Goal: Task Accomplishment & Management: Complete application form

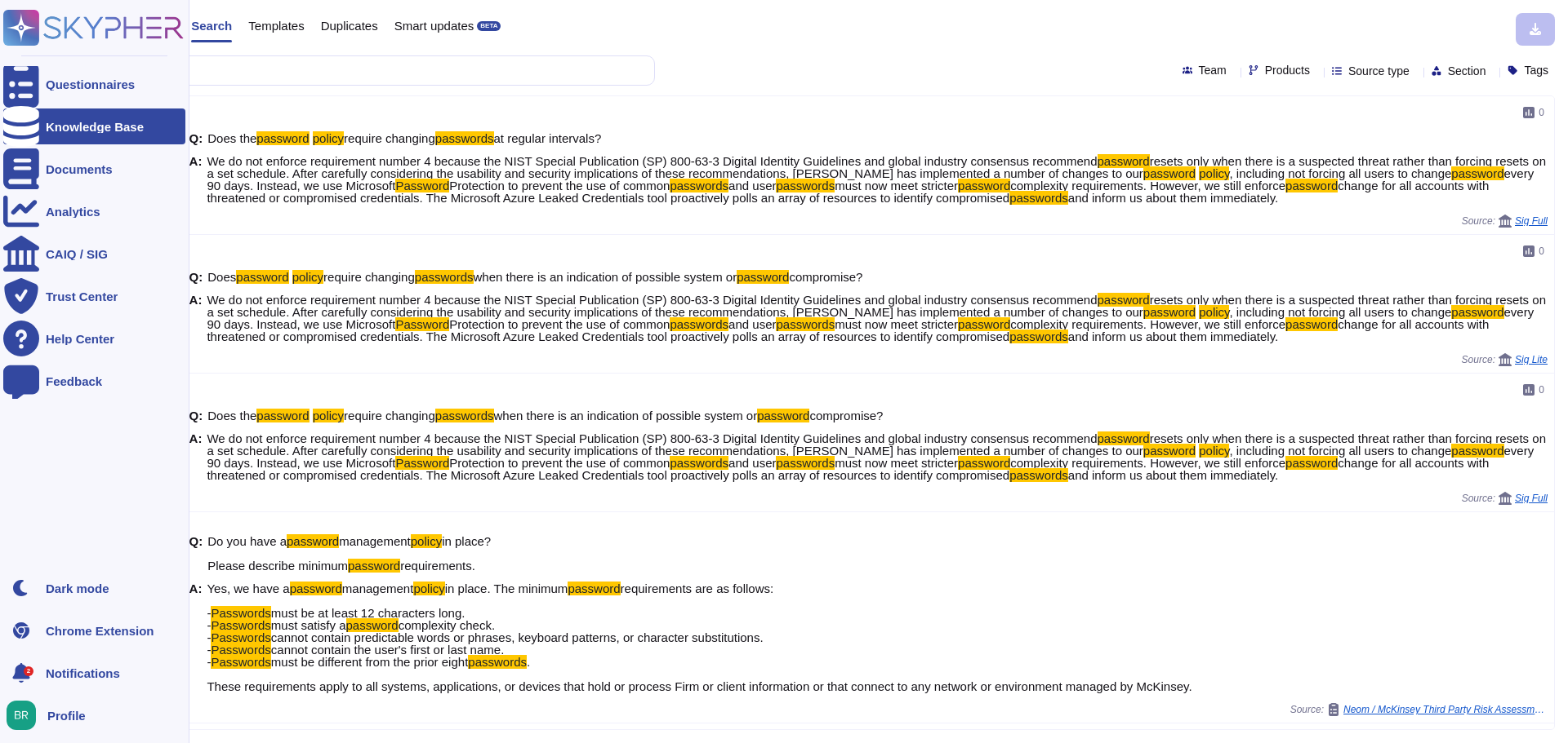
scroll to position [408, 0]
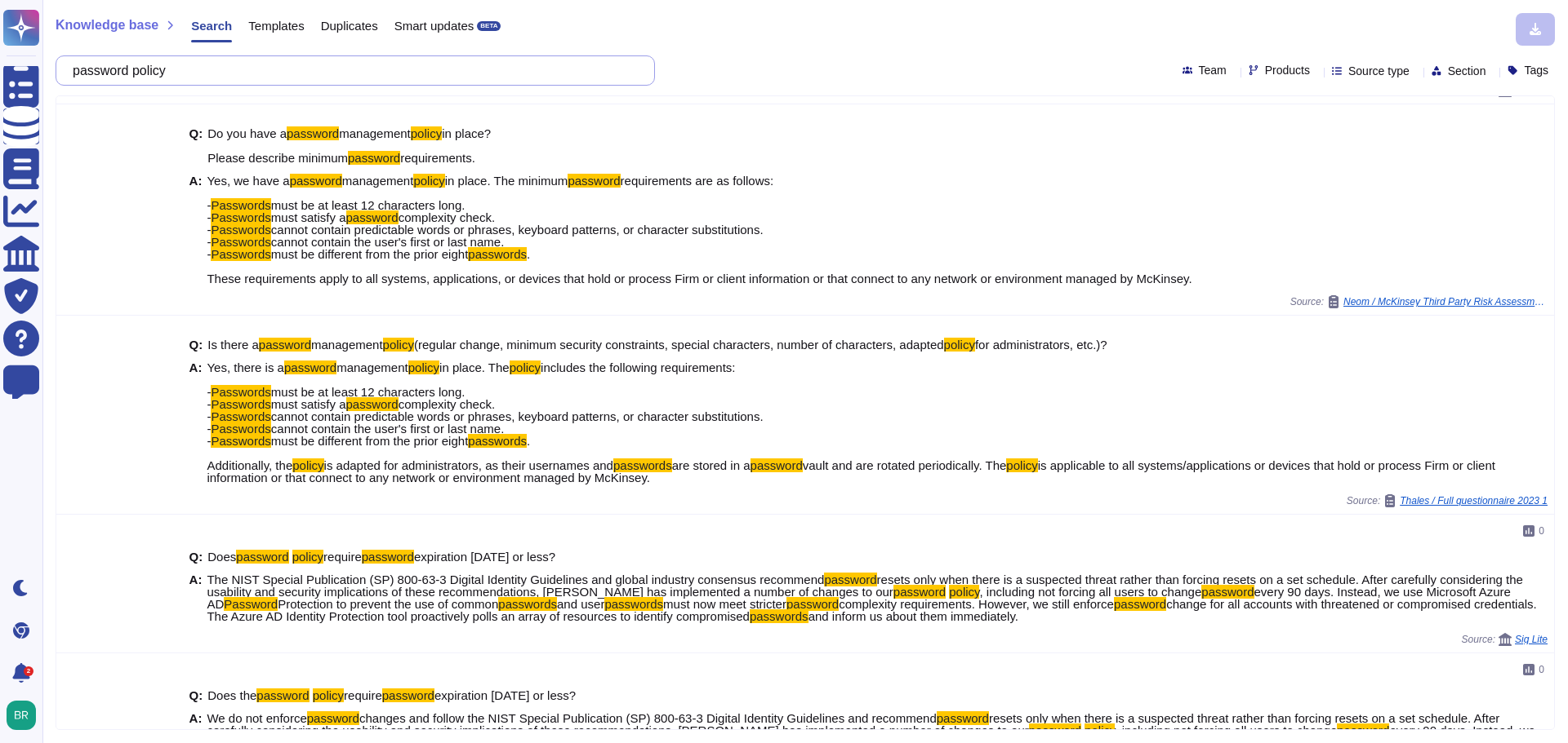
click at [298, 63] on input "password policy" at bounding box center [351, 70] width 573 height 29
paste input "1. Guidelines regarding the level and scope of logging are developed based on t…"
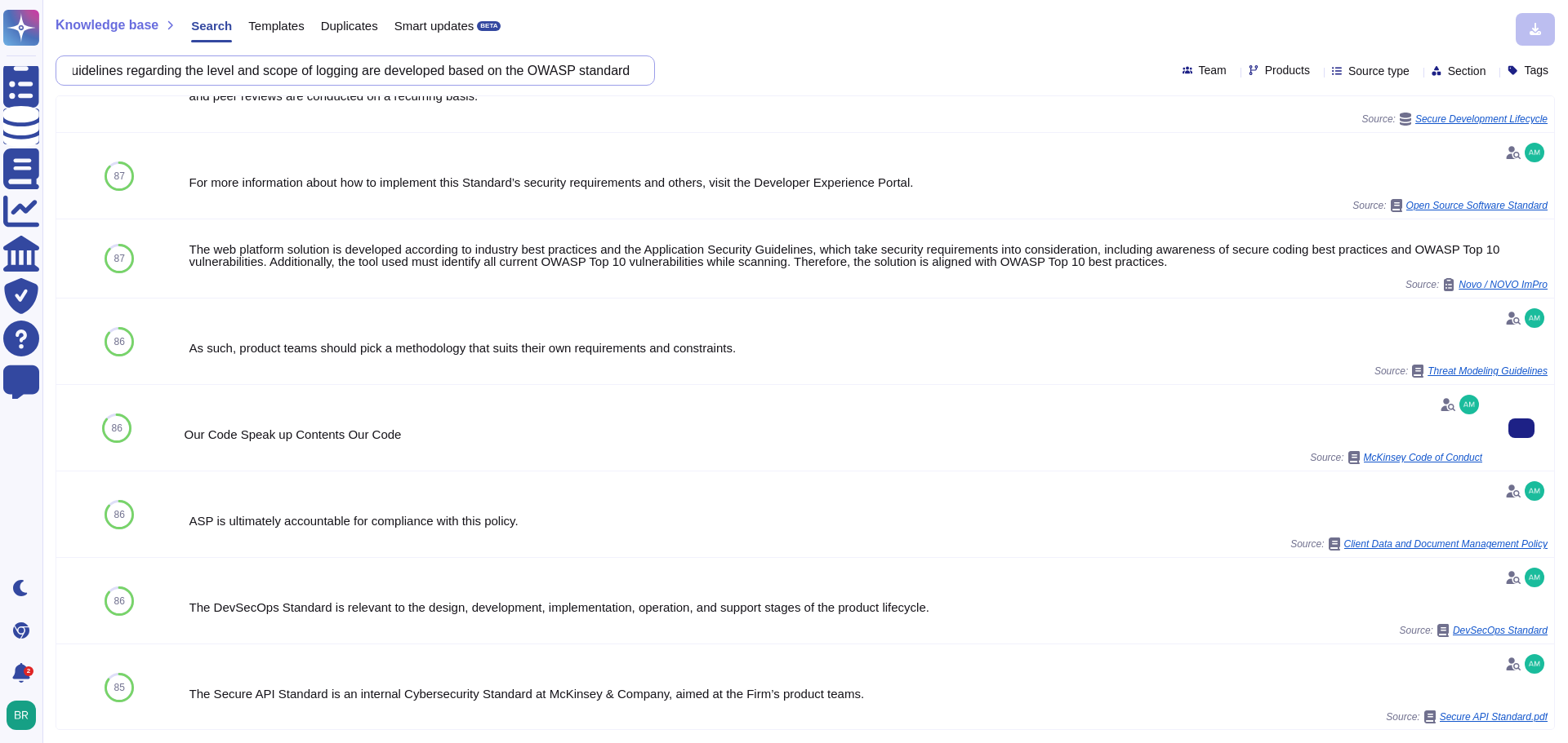
scroll to position [0, 0]
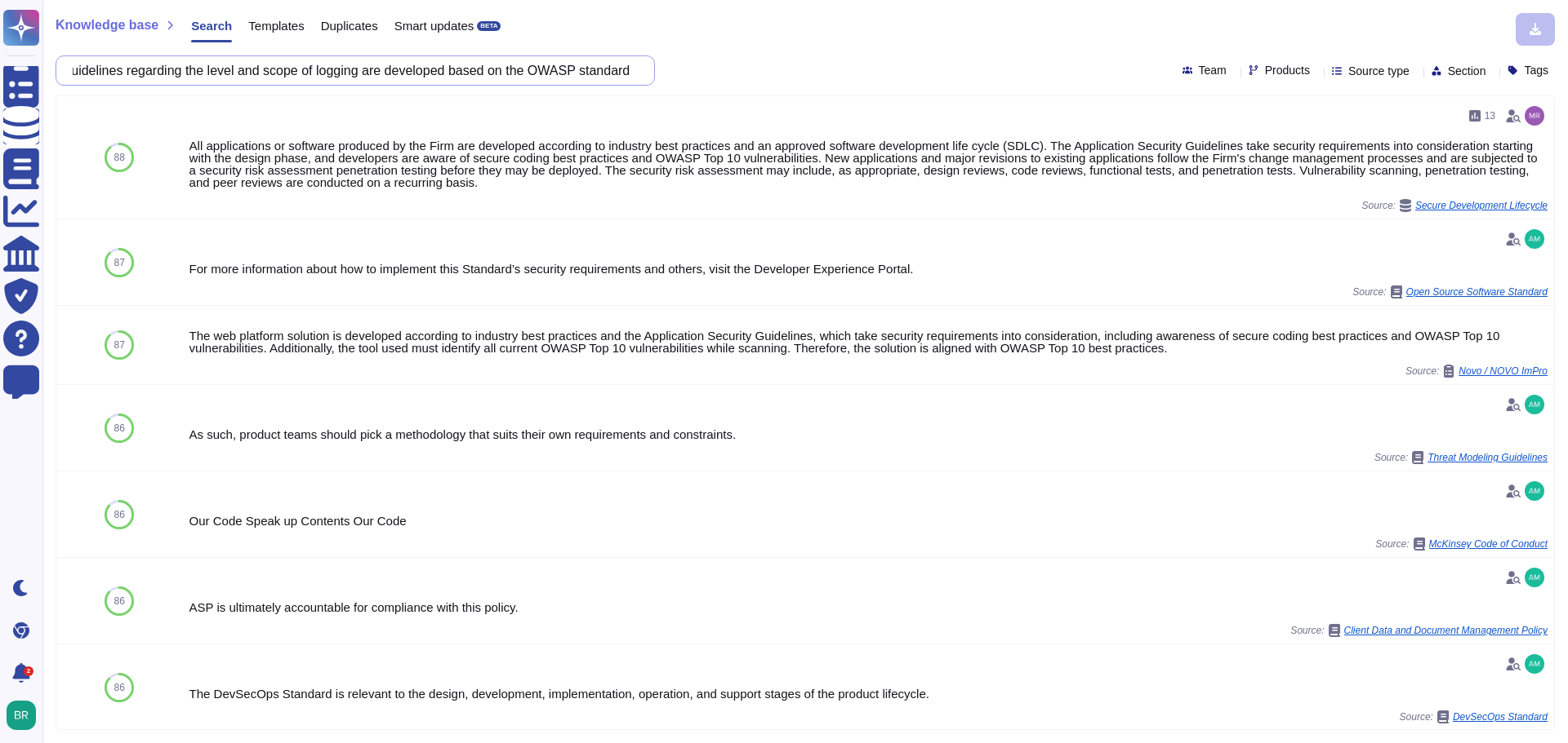
click at [473, 62] on input "1. Guidelines regarding the level and scope of logging are developed based on t…" at bounding box center [351, 70] width 573 height 29
click at [371, 73] on input "1. Guidelines regarding the level and scope of logging are developed based on t…" at bounding box center [351, 70] width 573 height 29
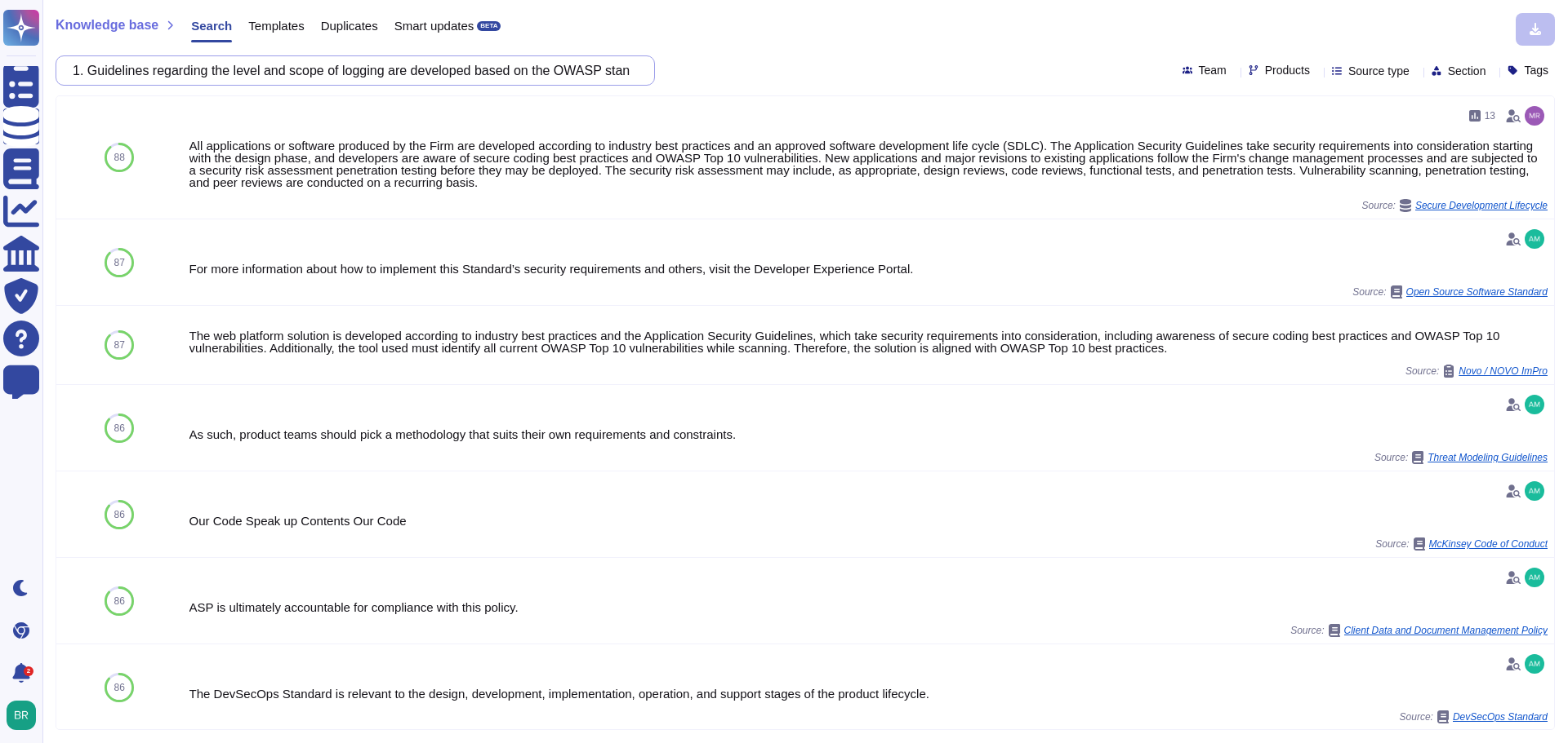
click at [371, 73] on input "1. Guidelines regarding the level and scope of logging are developed based on t…" at bounding box center [351, 70] width 573 height 29
paste input "2. The log format is compliant with Log Event Extended Format (LEEF)"
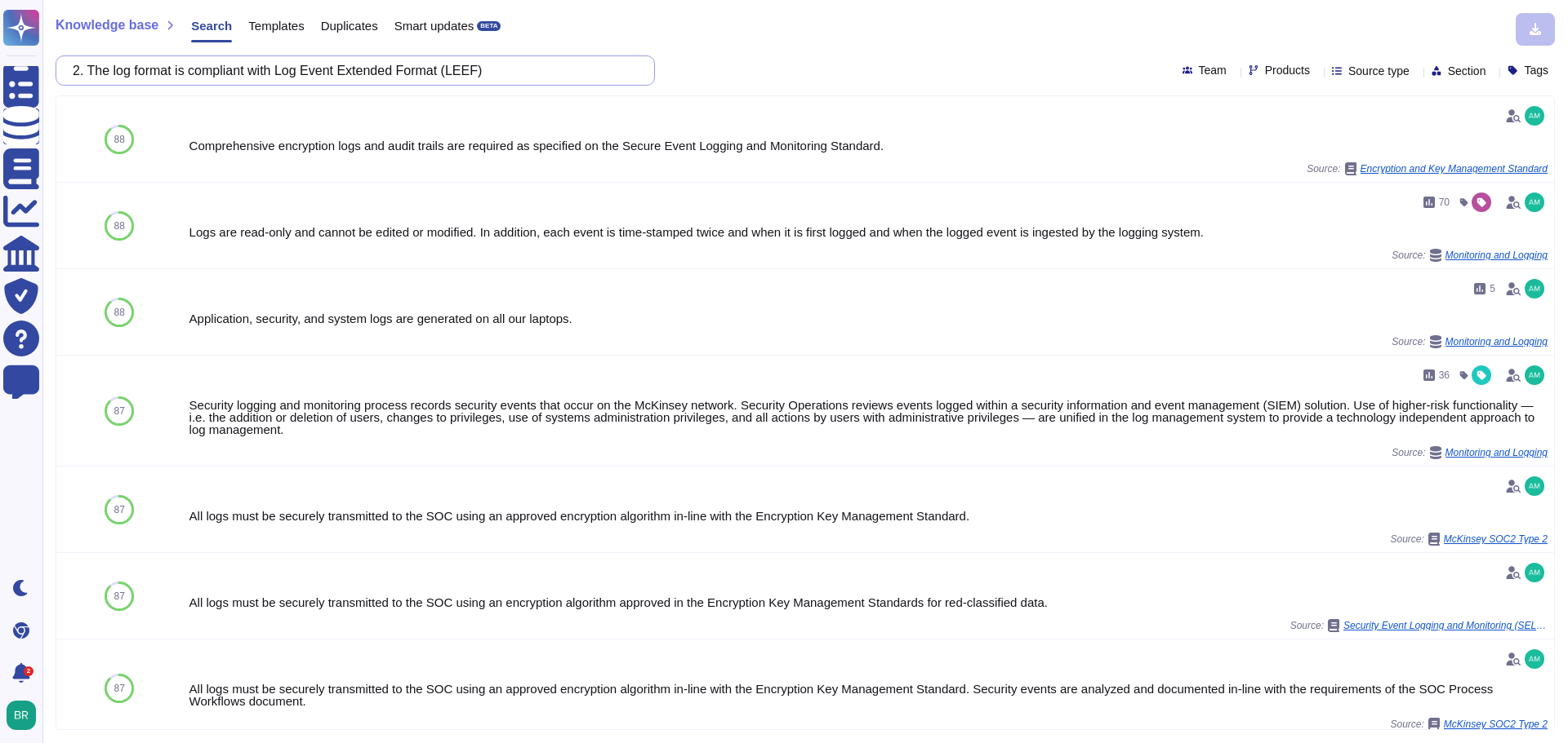
click at [395, 74] on input "2. The log format is compliant with Log Event Extended Format (LEEF)" at bounding box center [351, 70] width 573 height 29
paste input "Informing the Bank about all events that affect or may affect the security of t…"
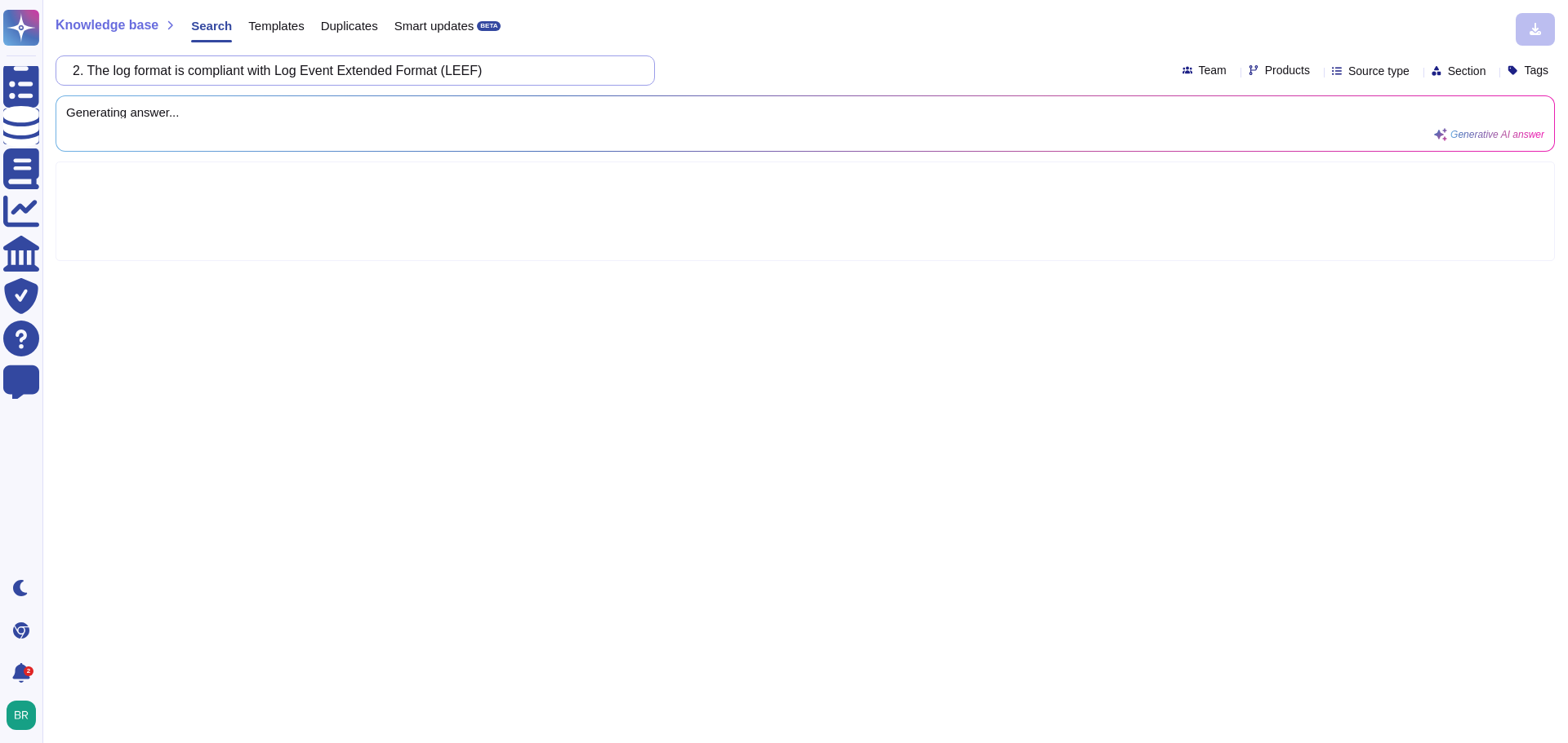
scroll to position [0, 946]
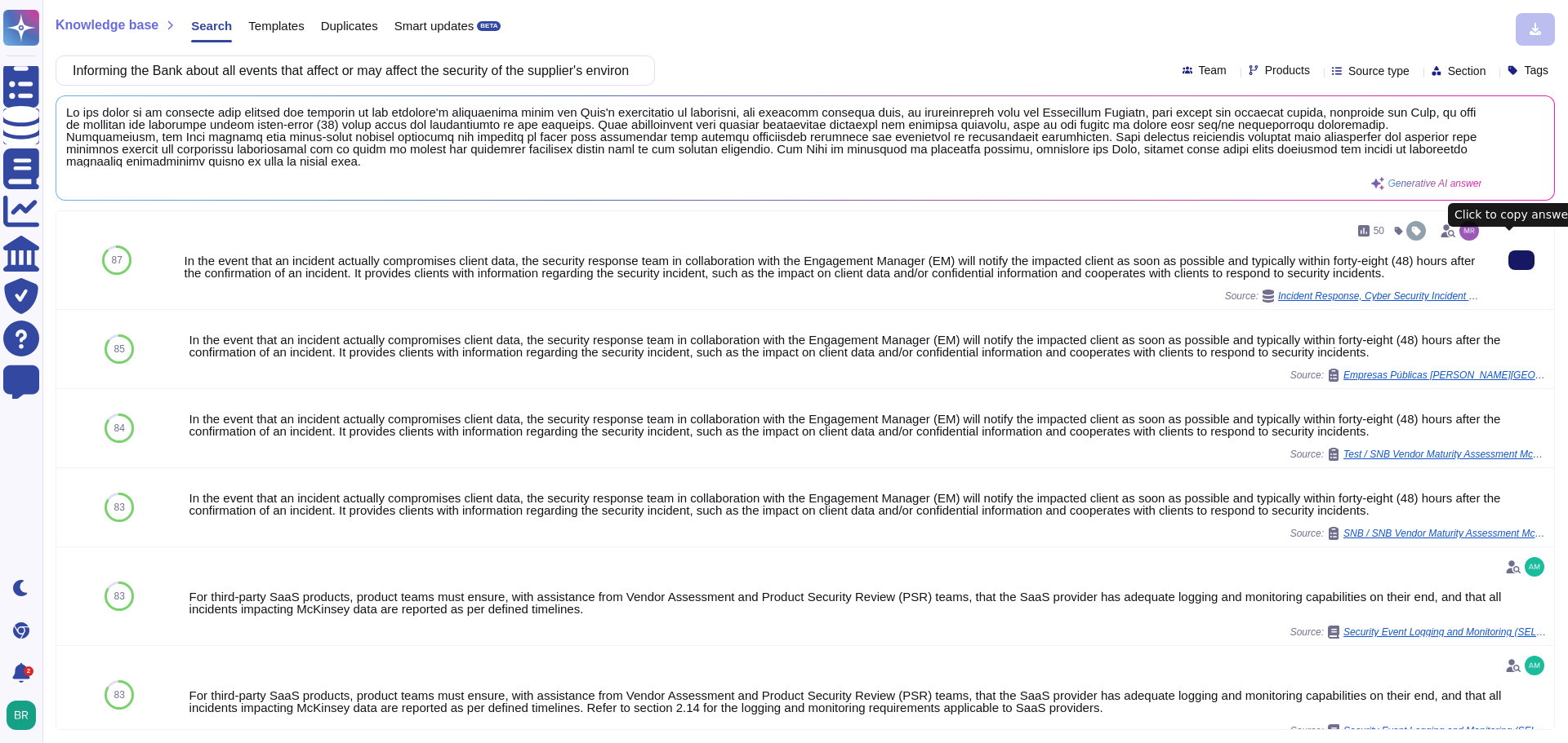
click at [1508, 250] on button at bounding box center [1521, 260] width 26 height 19
click at [324, 78] on input "Informing the Bank about all events that affect or may affect the security of t…" at bounding box center [351, 70] width 573 height 29
paste input "Providing information on how to process all incidents occurring in the environm…"
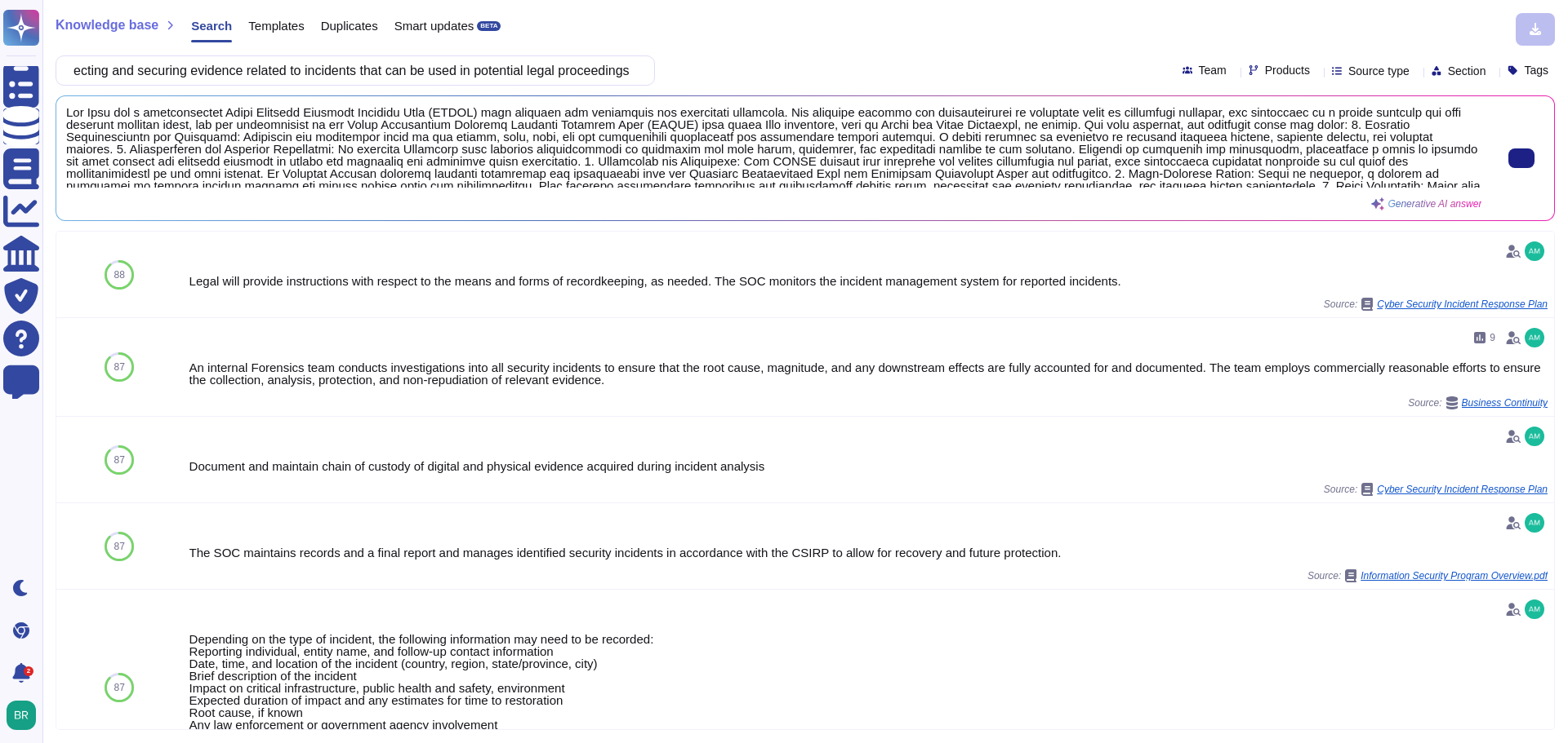
click at [728, 157] on span at bounding box center [774, 146] width 1415 height 82
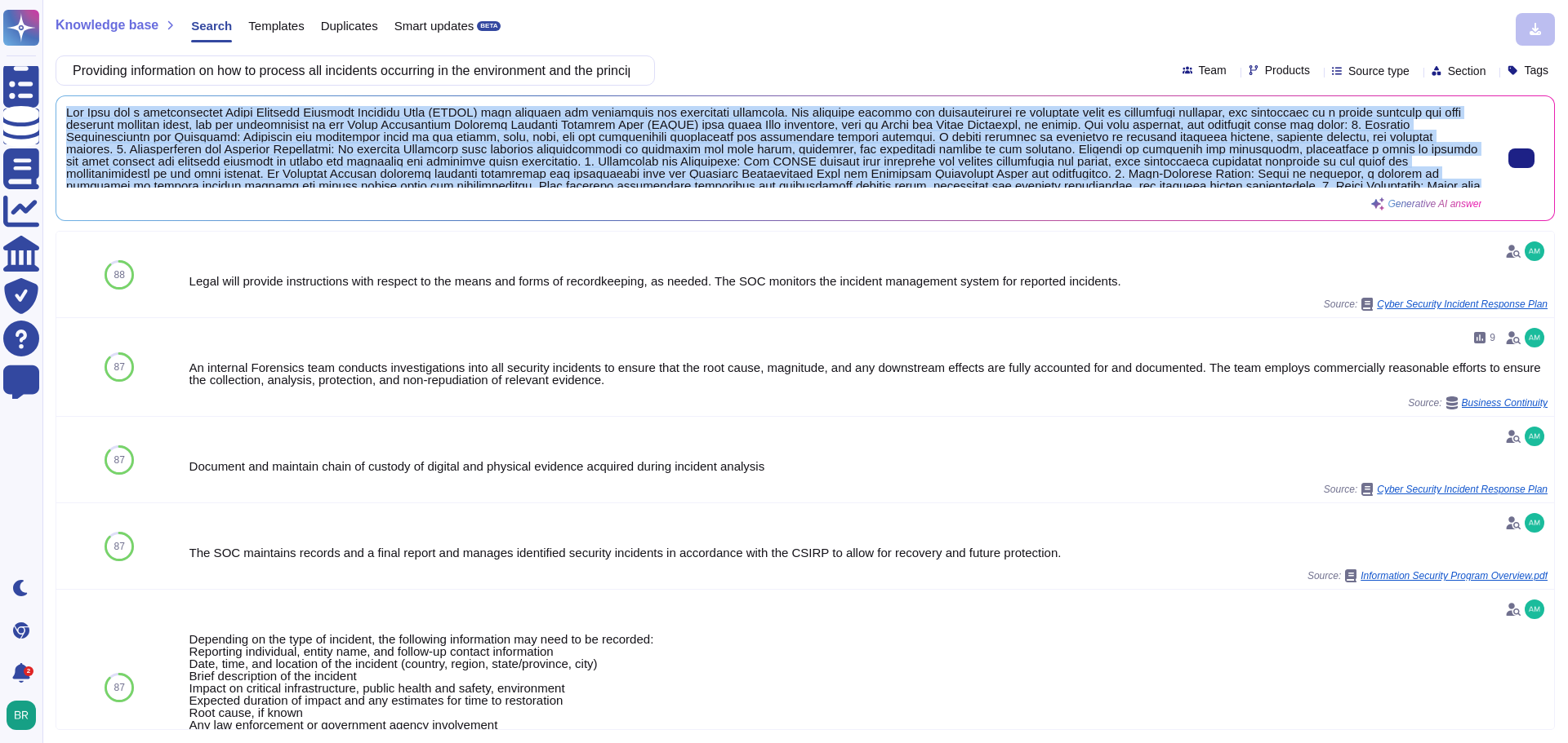
click at [728, 157] on span at bounding box center [774, 146] width 1415 height 82
click at [1525, 157] on button at bounding box center [1521, 157] width 26 height 19
click at [294, 75] on input "Providing information on how to process all incidents occurring in the environm…" at bounding box center [351, 70] width 573 height 29
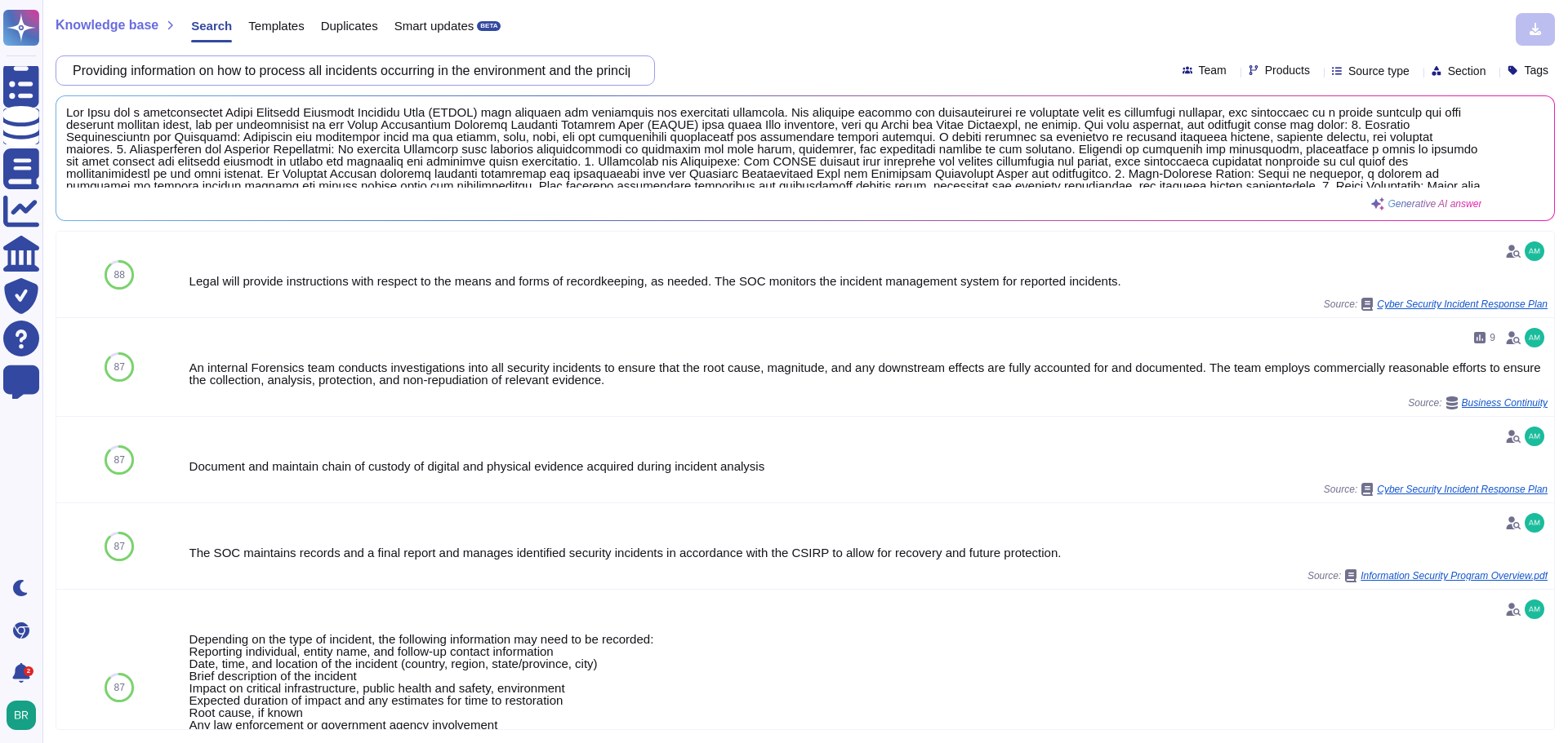
click at [294, 75] on input "Providing information on how to process all incidents occurring in the environm…" at bounding box center [351, 70] width 573 height 29
paste input "(where possible) evidence related to incidents at the Bank's request - includin…"
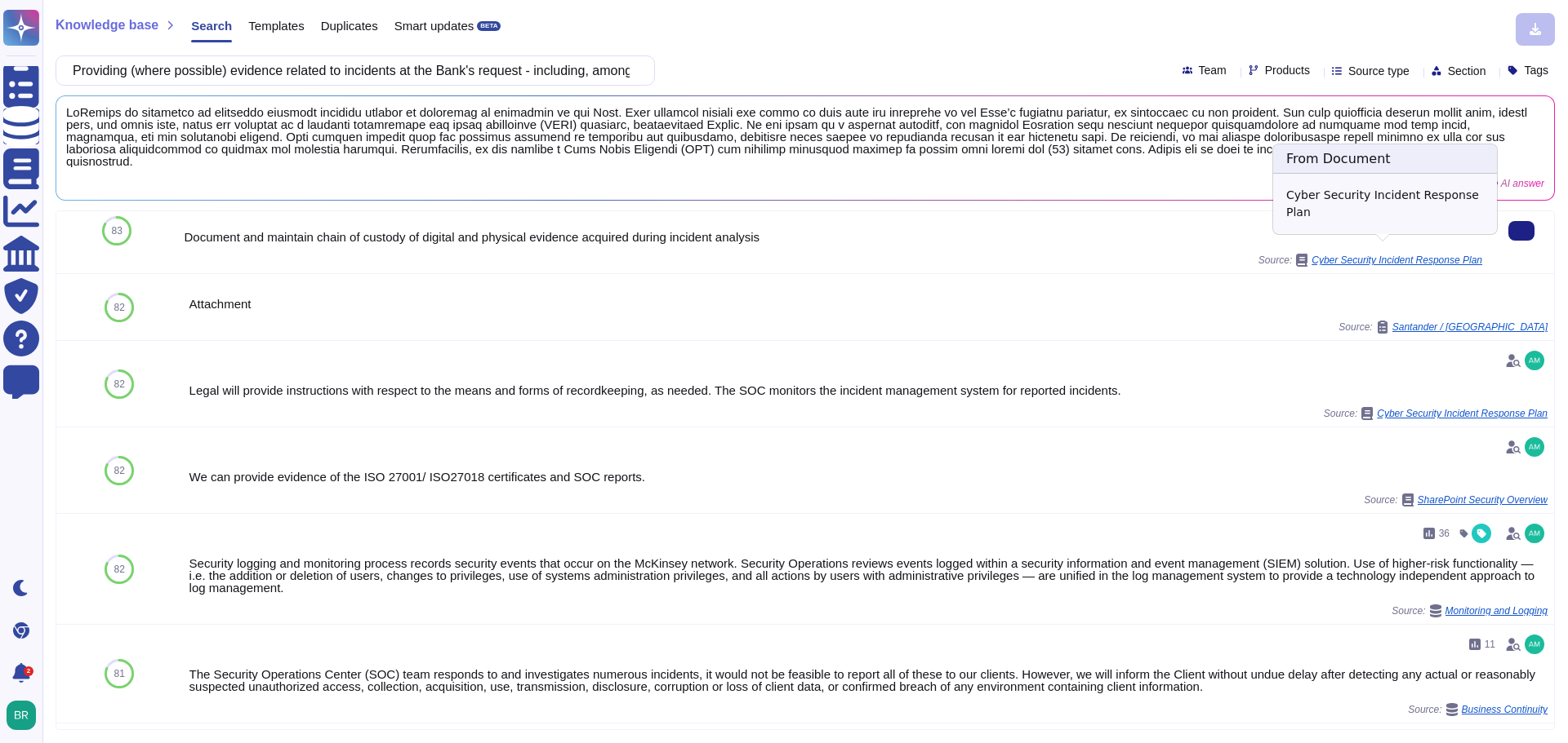
click at [1385, 255] on span "Cyber Security Incident Response Plan" at bounding box center [1396, 260] width 170 height 10
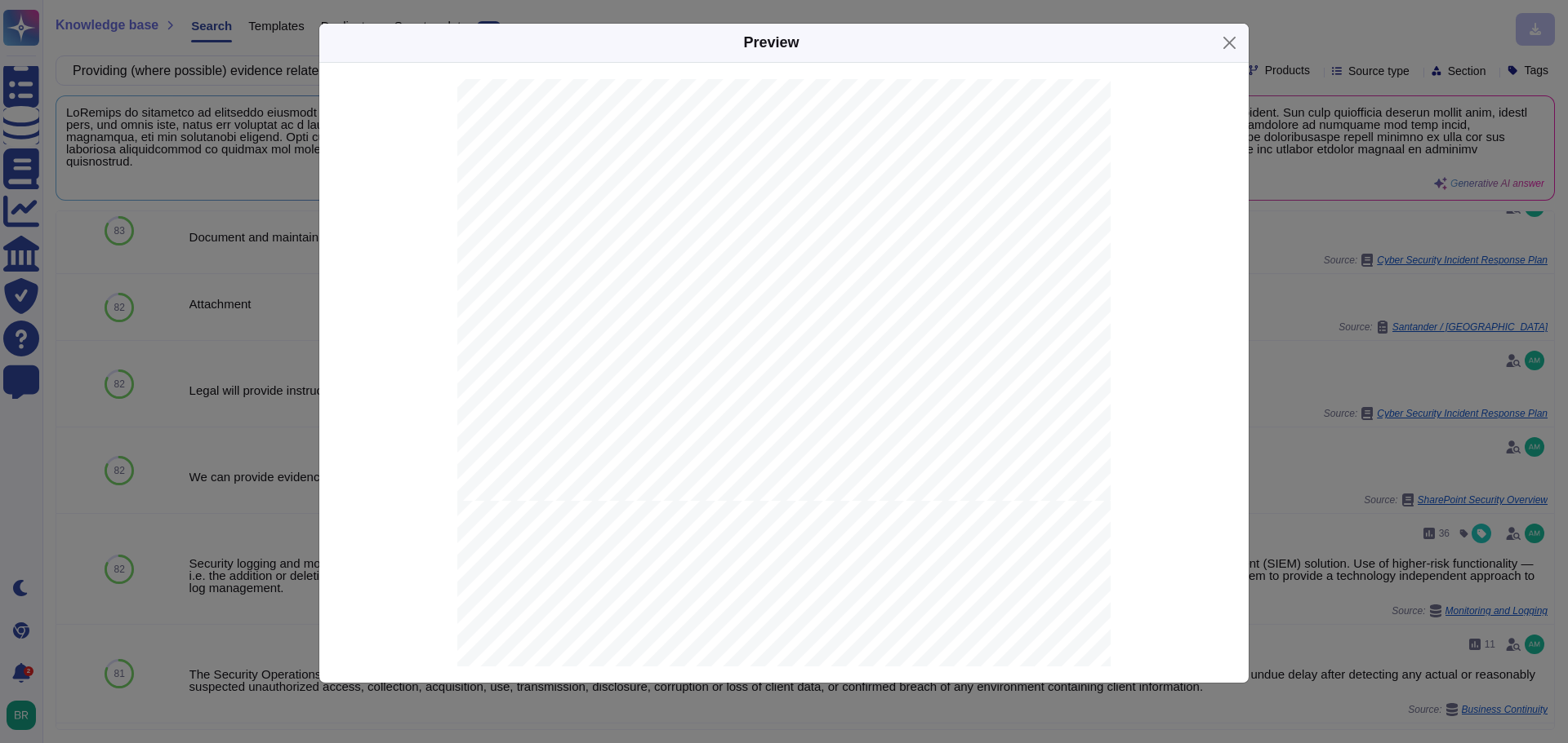
scroll to position [20923, 0]
click at [1232, 51] on button "Close" at bounding box center [1229, 42] width 25 height 25
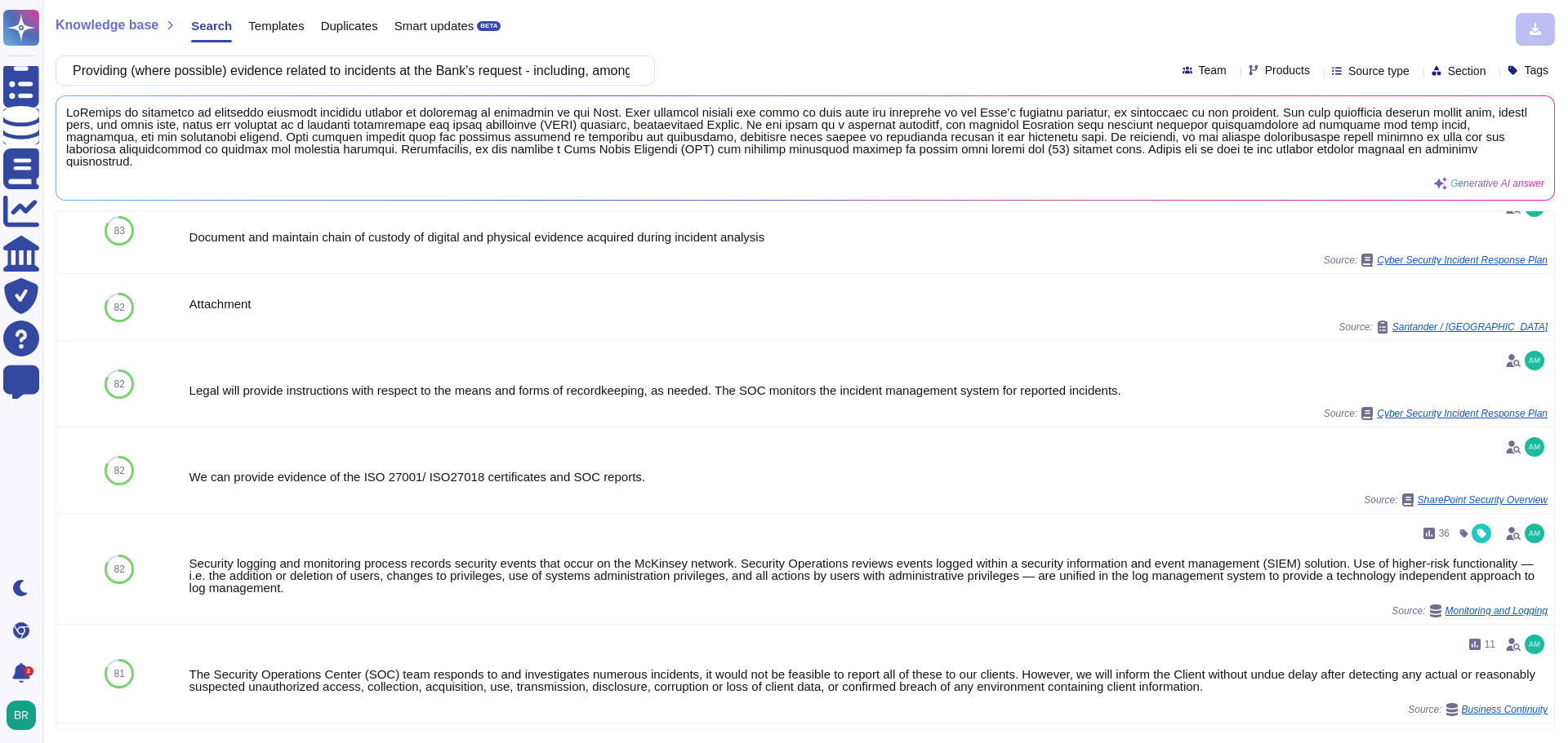
scroll to position [10135, 0]
click at [282, 67] on input "Providing (where possible) evidence related to incidents at the Bank's request …" at bounding box center [351, 70] width 573 height 29
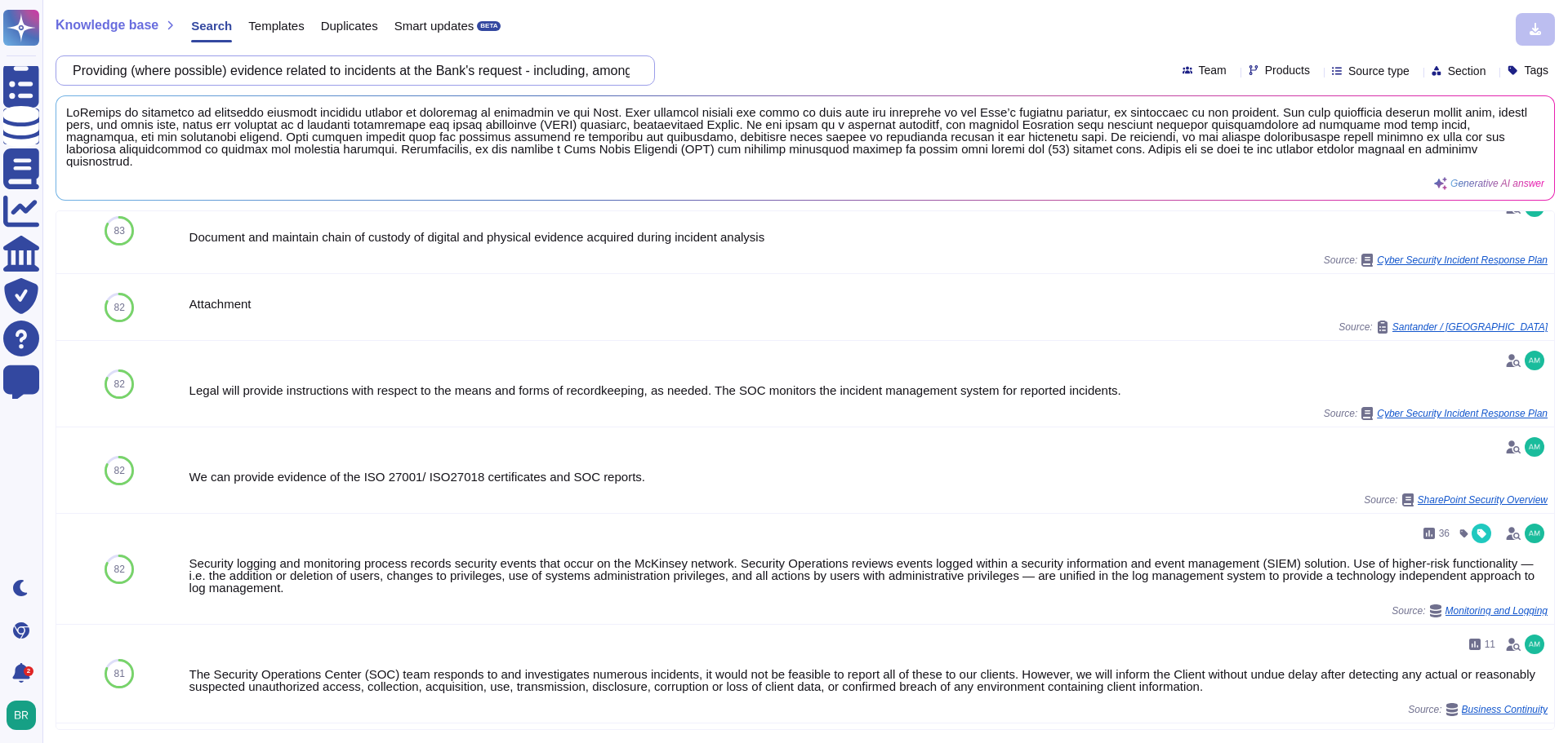
scroll to position [0, 0]
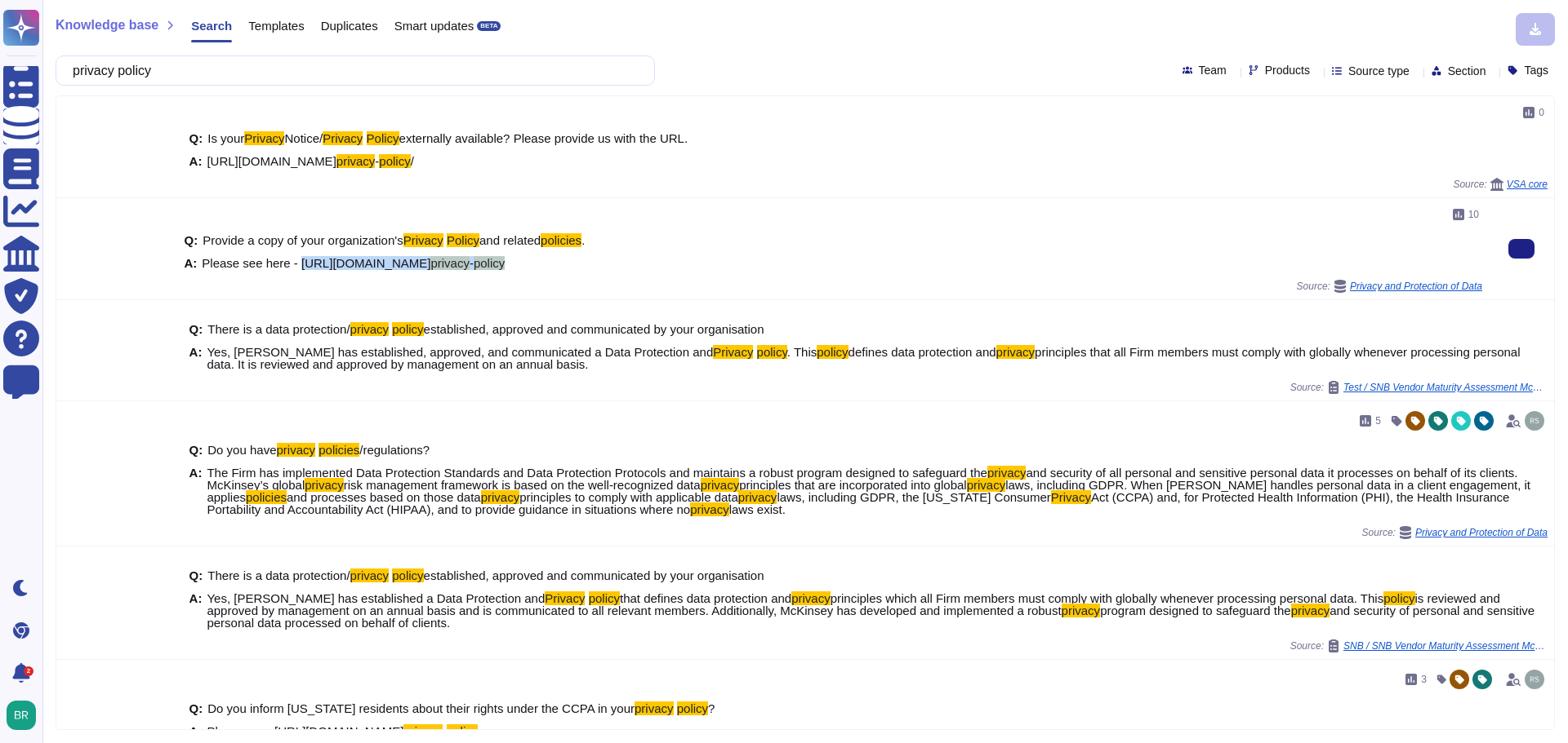
drag, startPoint x: 527, startPoint y: 267, endPoint x: 298, endPoint y: 257, distance: 229.2
click at [298, 257] on div "A: Please see here - [URL][DOMAIN_NAME] privacy - policy" at bounding box center [832, 262] width 1298 height 12
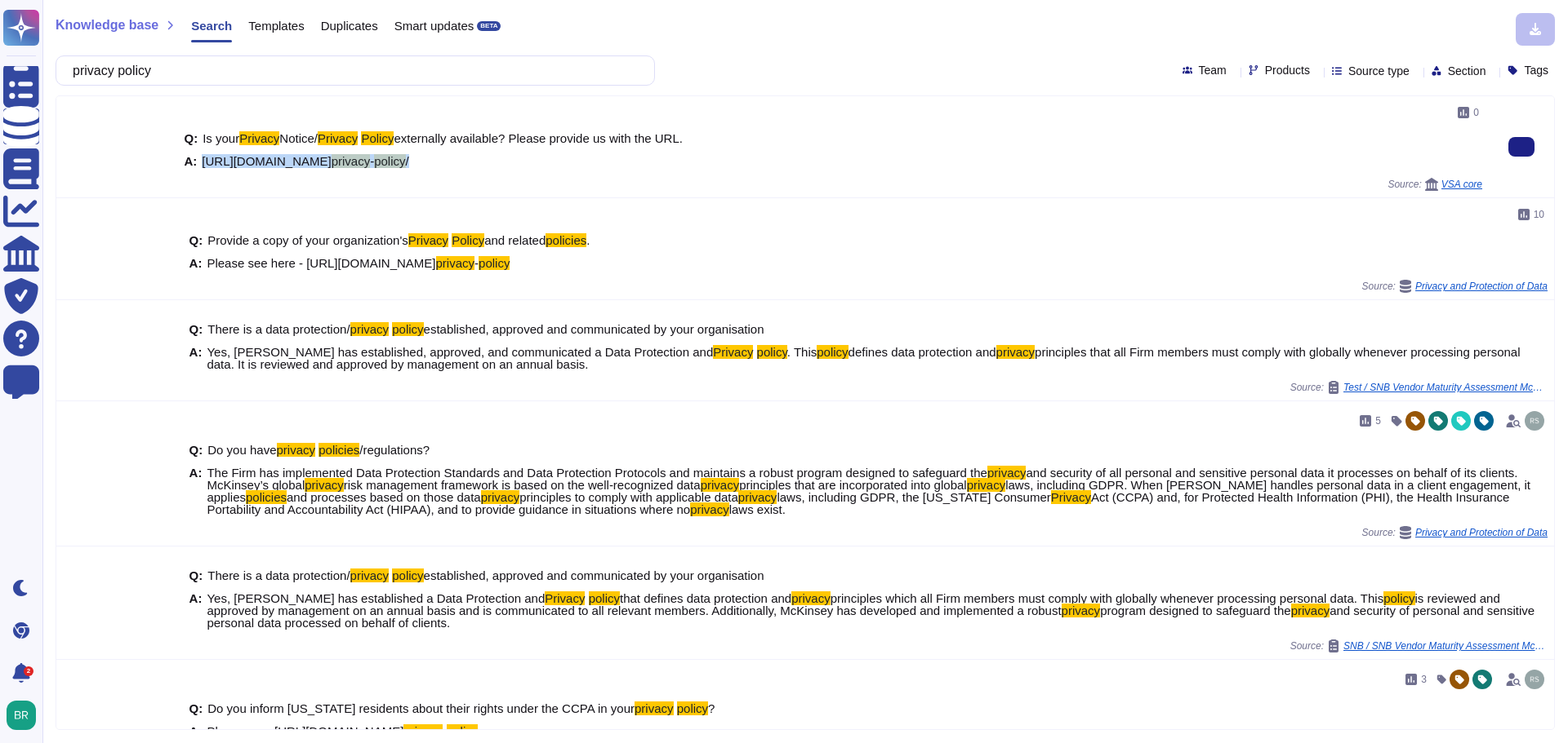
drag, startPoint x: 199, startPoint y: 164, endPoint x: 549, endPoint y: 170, distance: 350.1
click at [549, 170] on div "Q: Is your Privacy Notice/ Privacy Policy externally available? Please provide …" at bounding box center [832, 150] width 1298 height 55
copy span "[URL][DOMAIN_NAME] privacy - policy /"
click at [313, 65] on input "privacy policy" at bounding box center [351, 70] width 573 height 29
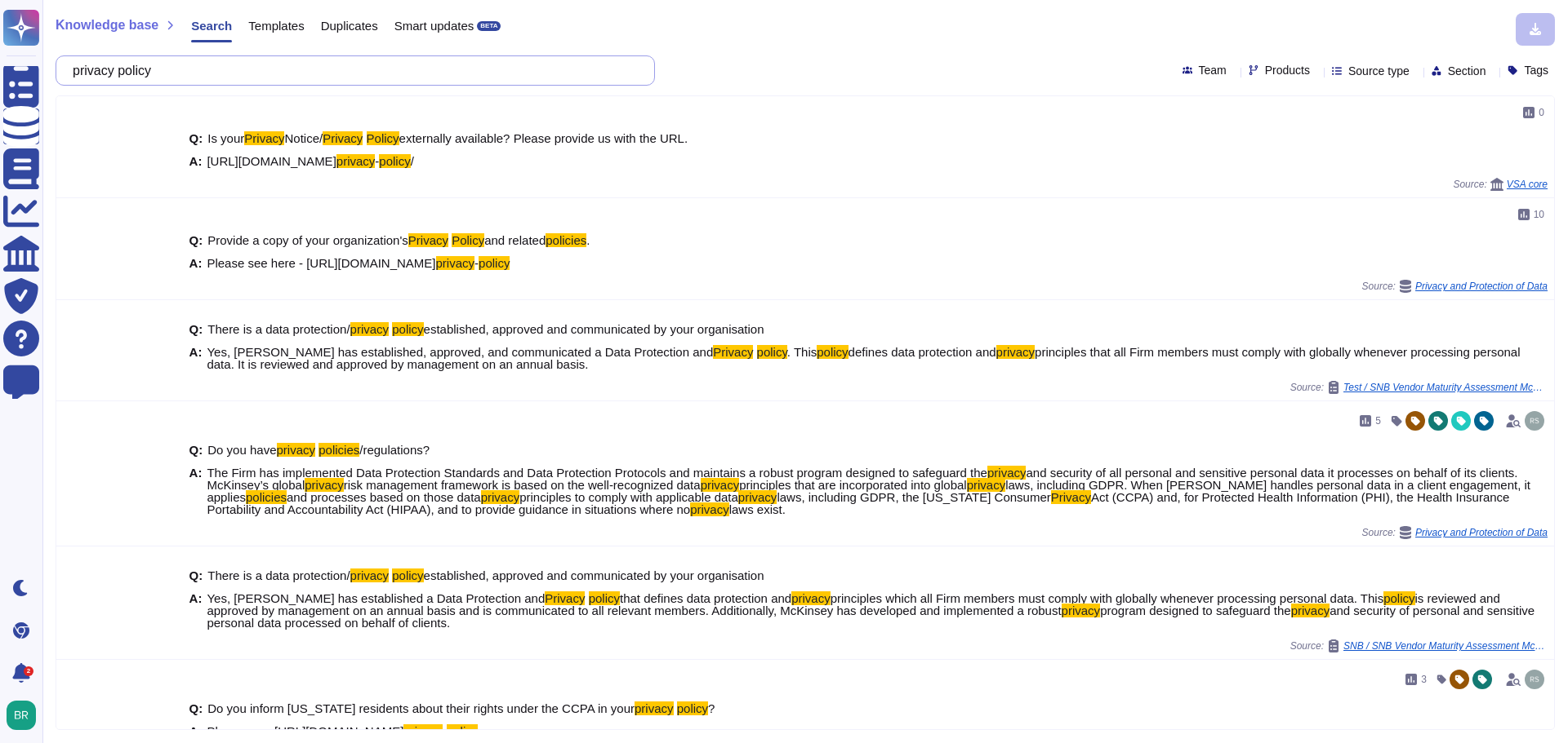
click at [313, 65] on input "privacy policy" at bounding box center [351, 70] width 573 height 29
paste input "Applying the scope of data and the mechanism for transmitting information regar…"
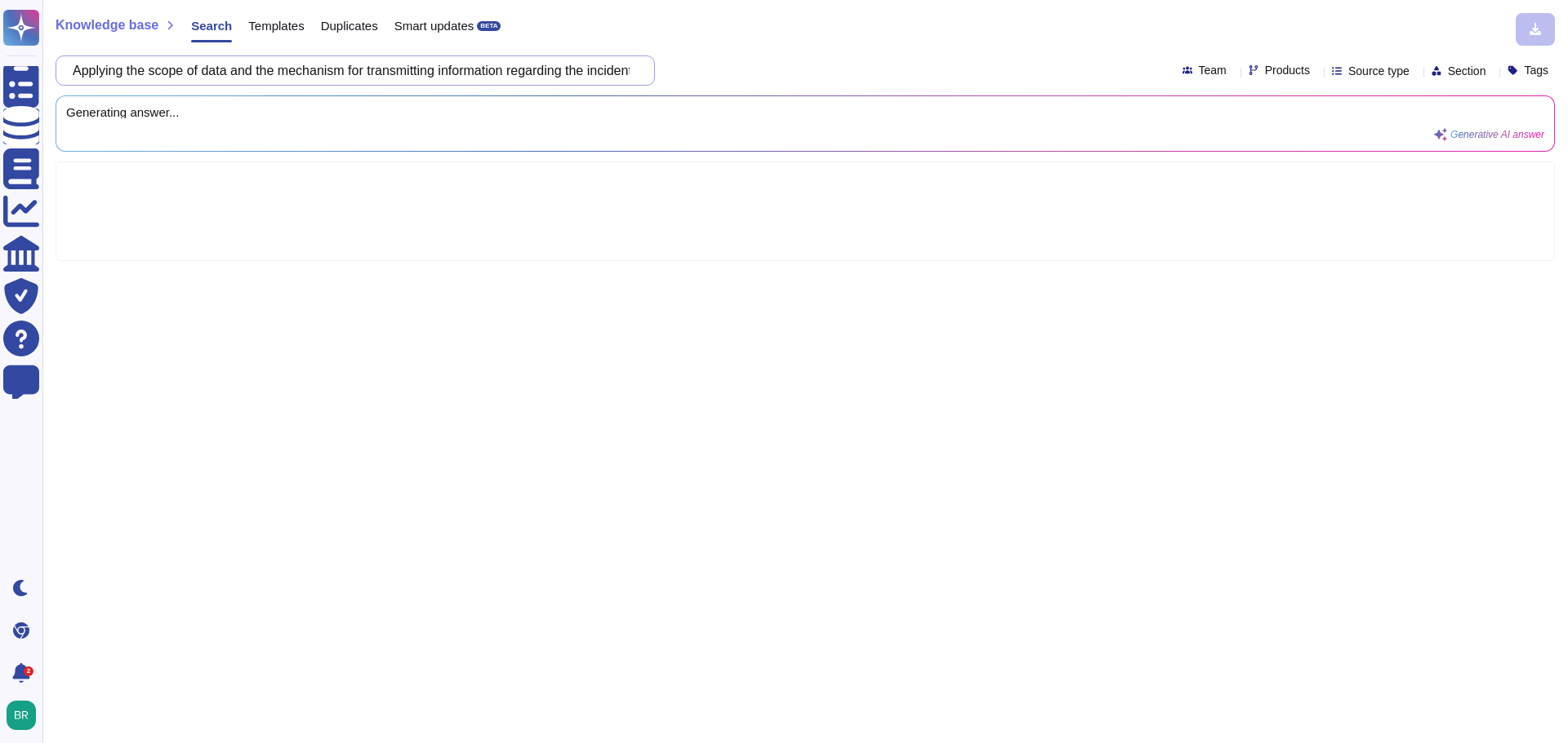
scroll to position [0, 320]
type input "Applying the scope of data and the mechanism for transmitting information regar…"
